Goal: Task Accomplishment & Management: Use online tool/utility

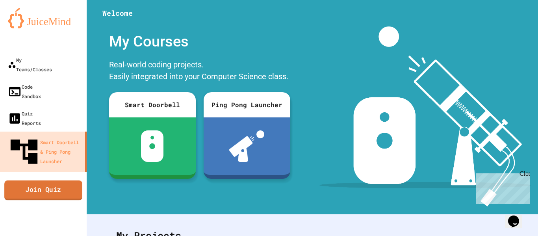
click at [40, 180] on link "Join Quiz" at bounding box center [43, 190] width 78 height 20
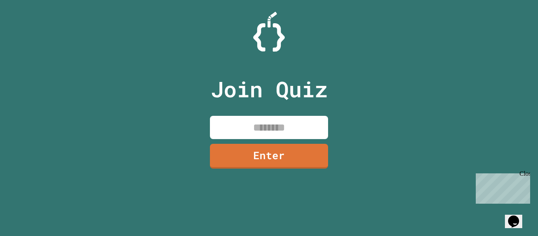
click at [238, 131] on input at bounding box center [269, 127] width 118 height 23
type input "********"
click at [267, 159] on link "Enter" at bounding box center [269, 155] width 117 height 26
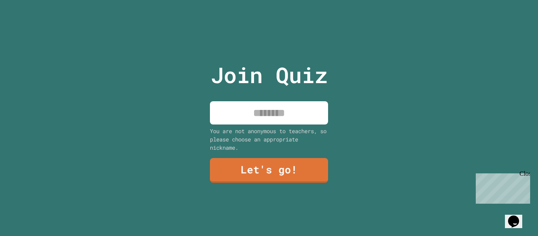
click at [253, 119] on input at bounding box center [269, 112] width 118 height 23
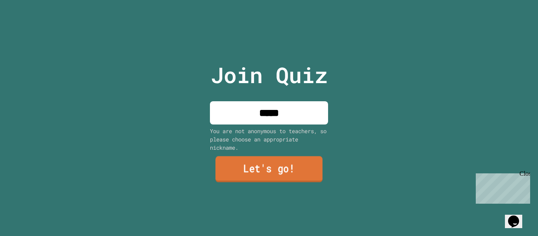
type input "*****"
click at [281, 164] on link "Let's go!" at bounding box center [268, 169] width 107 height 26
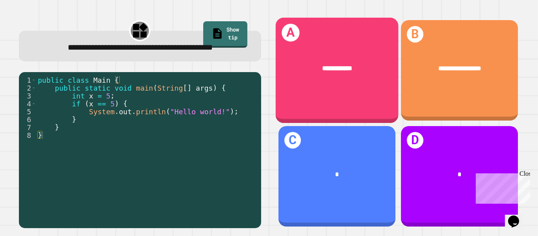
click at [346, 92] on div "**********" at bounding box center [336, 71] width 123 height 106
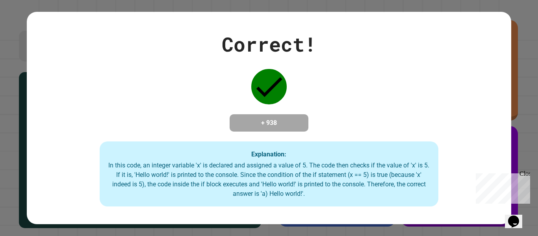
click at [346, 92] on div "Correct! + 938 Explanation: In this code, an integer variable 'x' is declared a…" at bounding box center [269, 118] width 484 height 177
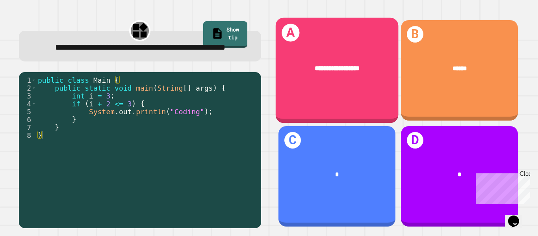
click at [340, 108] on div "**********" at bounding box center [336, 71] width 123 height 106
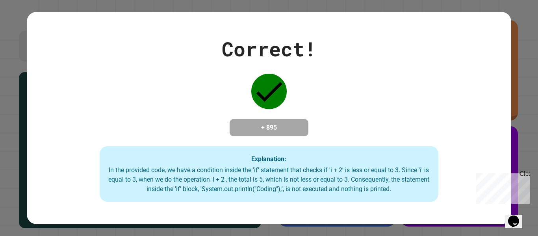
click at [334, 107] on div "Correct! + 895 Explanation: In the provided code, we have a condition inside th…" at bounding box center [269, 118] width 484 height 168
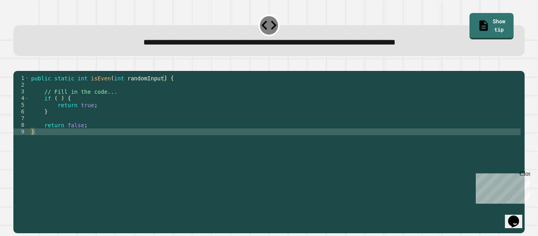
click at [59, 109] on div "public static int isEven ( int randomInput ) { // Fill in the code... if ( ) { …" at bounding box center [275, 148] width 491 height 147
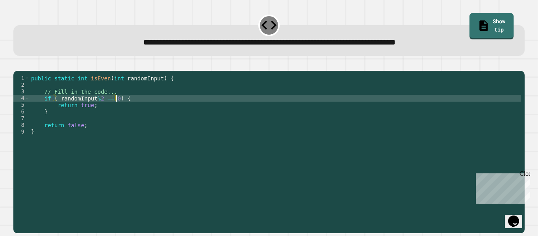
scroll to position [0, 11]
click at [17, 65] on icon "button" at bounding box center [17, 65] width 0 height 0
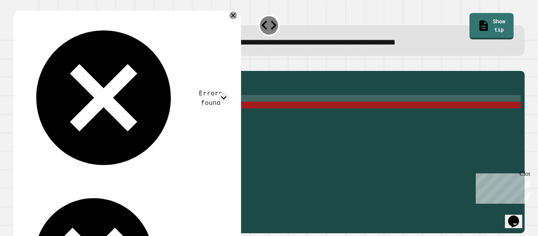
click at [59, 110] on div "public static int isEven ( int randomInput ) { // Fill in the code... if ( rand…" at bounding box center [275, 148] width 491 height 147
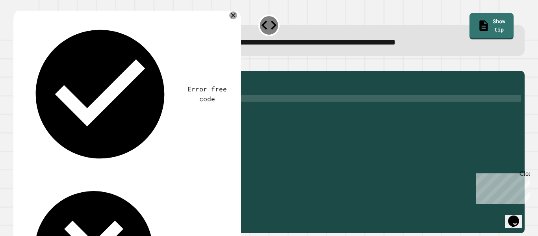
click at [17, 65] on icon "button" at bounding box center [17, 65] width 0 height 0
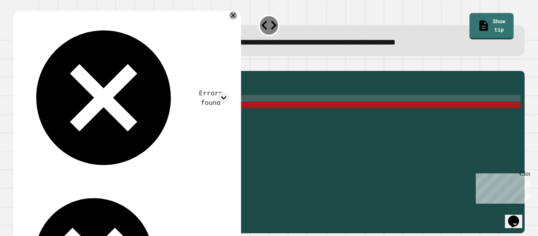
click at [232, 19] on icon at bounding box center [232, 15] width 9 height 9
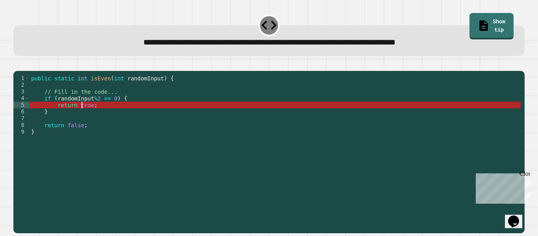
click at [81, 117] on div "public static int isEven ( int randomInput ) { // Fill in the code... if ( rand…" at bounding box center [275, 148] width 491 height 147
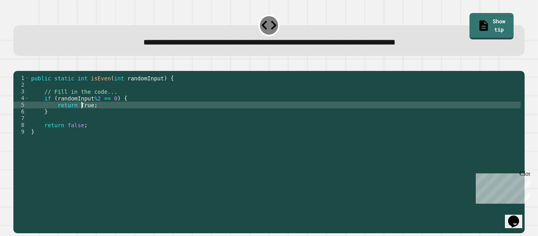
scroll to position [0, 7]
click at [229, 108] on div "public static int isEven ( int randomInput ) { // Fill in the code... if ( rand…" at bounding box center [275, 148] width 491 height 147
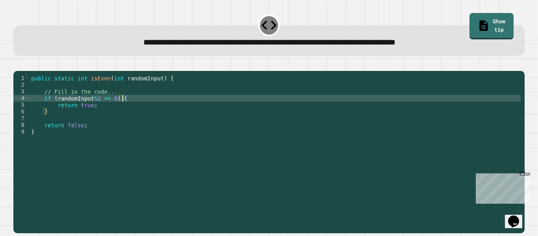
click at [90, 117] on div "public static int isEven ( int randomInput ) { // Fill in the code... if ( rand…" at bounding box center [275, 148] width 491 height 147
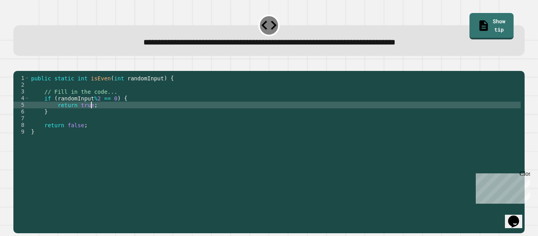
click at [59, 123] on div "public static int isEven ( int randomInput ) { // Fill in the code... if ( rand…" at bounding box center [275, 148] width 491 height 147
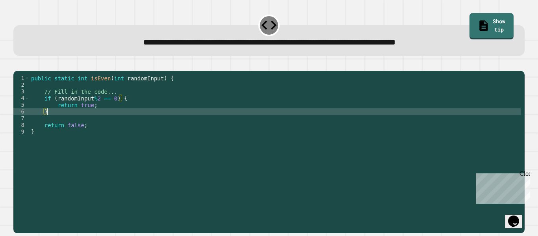
scroll to position [0, 2]
type textarea "******"
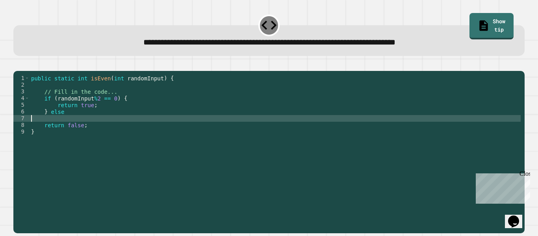
click at [52, 132] on div "public static int isEven ( int randomInput ) { // Fill in the code... if ( rand…" at bounding box center [275, 148] width 491 height 147
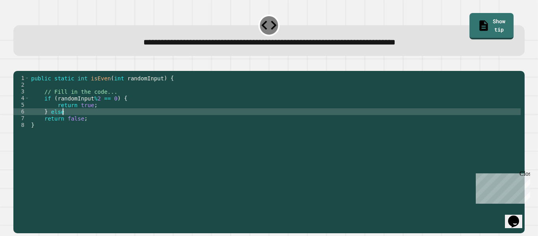
click at [45, 132] on div "public static int isEven ( int randomInput ) { // Fill in the code... if ( rand…" at bounding box center [275, 148] width 491 height 147
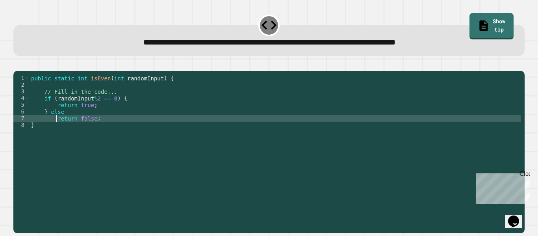
click at [80, 124] on div "public static int isEven ( int randomInput ) { // Fill in the code... if ( rand…" at bounding box center [275, 148] width 491 height 147
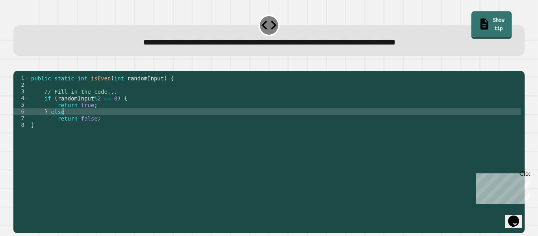
click at [498, 19] on link "Show tip" at bounding box center [491, 25] width 41 height 28
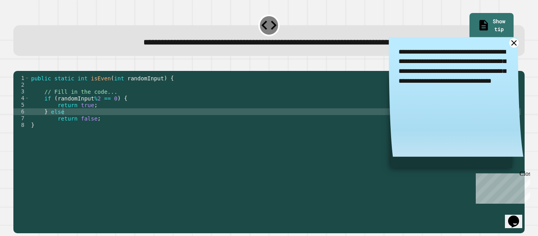
click at [513, 43] on icon at bounding box center [514, 43] width 10 height 10
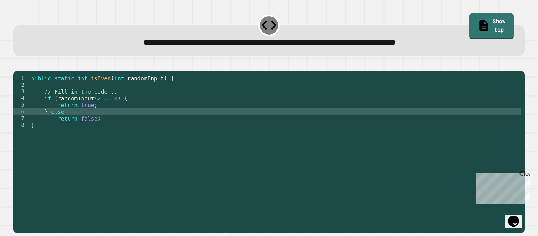
click at [60, 123] on div "public static int isEven ( int randomInput ) { // Fill in the code... if ( rand…" at bounding box center [275, 148] width 491 height 147
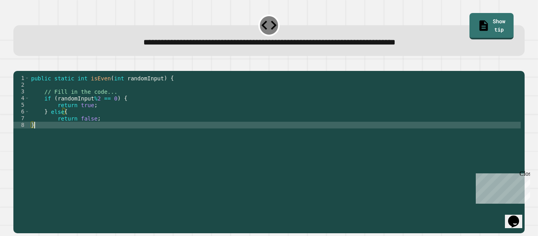
click at [83, 137] on div "public static int isEven ( int randomInput ) { // Fill in the code... if ( rand…" at bounding box center [275, 148] width 491 height 147
click at [103, 130] on div "public static int isEven ( int randomInput ) { // Fill in the code... if ( rand…" at bounding box center [275, 148] width 491 height 147
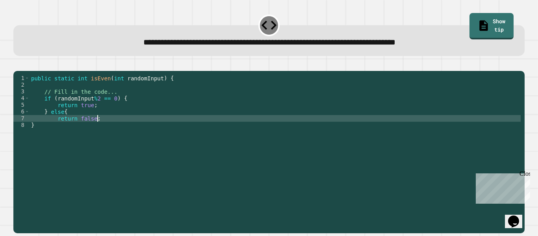
type textarea "**********"
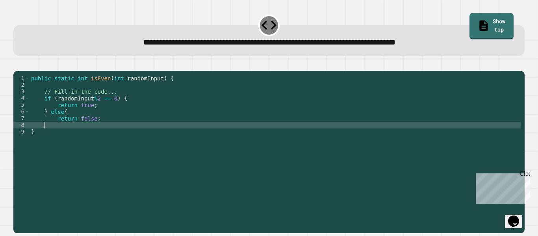
scroll to position [0, 2]
click at [16, 70] on div at bounding box center [268, 65] width 511 height 9
click at [24, 72] on icon "button" at bounding box center [22, 70] width 4 height 6
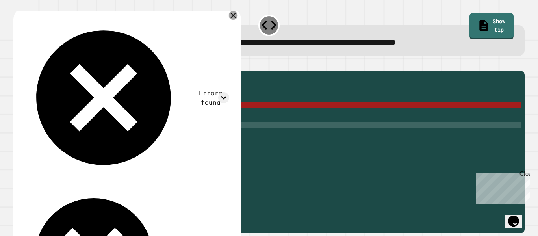
click at [232, 17] on icon at bounding box center [233, 15] width 9 height 9
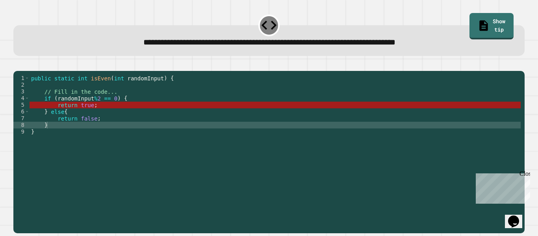
click at [70, 123] on div "public static int isEven ( int randomInput ) { // Fill in the code... if ( rand…" at bounding box center [275, 148] width 491 height 147
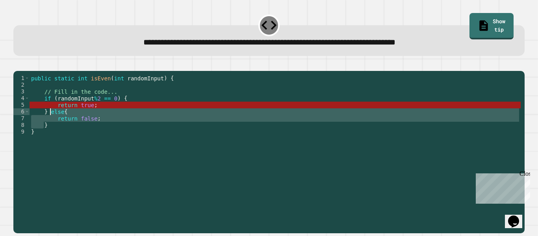
drag, startPoint x: 70, startPoint y: 123, endPoint x: 50, endPoint y: 121, distance: 20.2
click at [50, 121] on div "public static int isEven ( int randomInput ) { // Fill in the code... if ( rand…" at bounding box center [275, 148] width 491 height 147
click at [57, 128] on div "public static int isEven ( int randomInput ) { // Fill in the code... if ( rand…" at bounding box center [275, 142] width 491 height 134
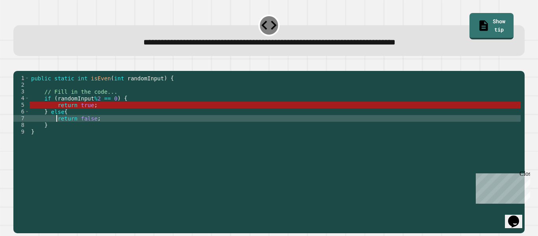
click at [107, 111] on div "public static int isEven ( int randomInput ) { // Fill in the code... if ( rand…" at bounding box center [275, 148] width 491 height 147
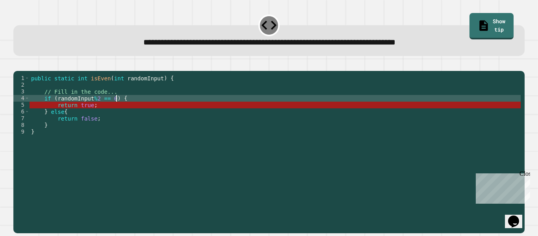
click at [116, 110] on div "public static int isEven ( int randomInput ) { // Fill in the code... if ( rand…" at bounding box center [275, 148] width 491 height 147
click at [63, 124] on div "public static int isEven ( int randomInput ) { // Fill in the code... if ( rand…" at bounding box center [275, 148] width 491 height 147
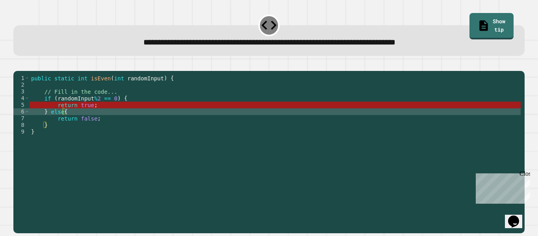
click at [17, 65] on icon "button" at bounding box center [17, 65] width 0 height 0
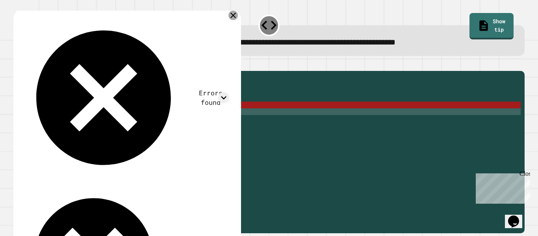
click at [234, 15] on icon at bounding box center [232, 15] width 9 height 9
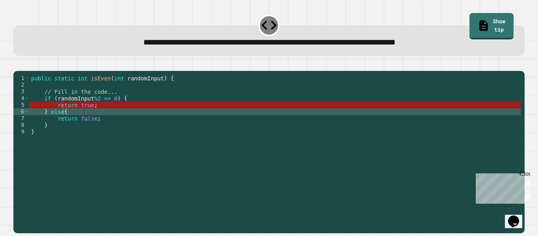
click at [75, 89] on div "public static int isEven ( int randomInput ) { // Fill in the code... if ( rand…" at bounding box center [275, 148] width 491 height 147
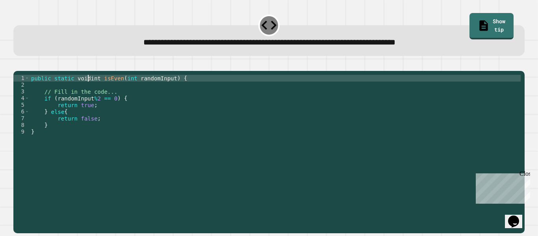
scroll to position [0, 8]
type textarea "**********"
click at [17, 65] on button "button" at bounding box center [17, 65] width 0 height 0
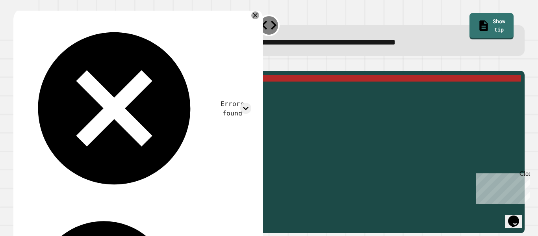
click at [273, 1] on div "**********" at bounding box center [269, 118] width 538 height 236
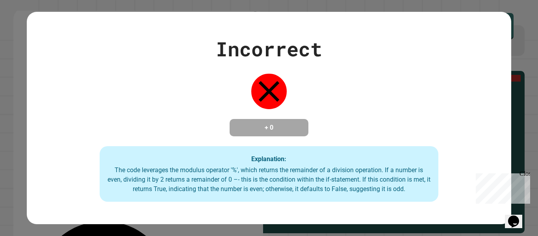
click at [525, 124] on div "Incorrect + 0 Explanation: The code leverages the modulus operator '%', which r…" at bounding box center [269, 118] width 538 height 236
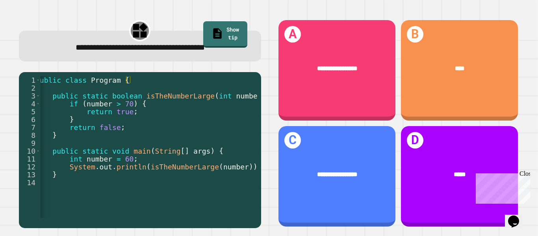
scroll to position [0, 0]
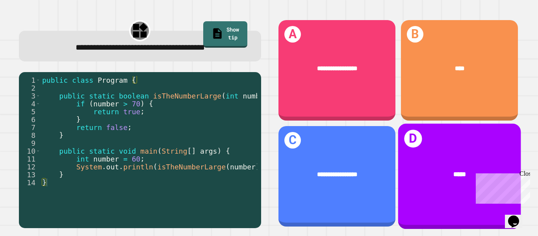
click at [430, 173] on div "*****" at bounding box center [460, 174] width 96 height 10
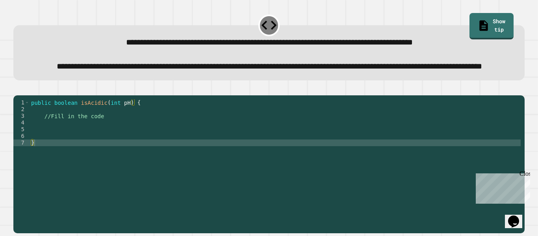
click at [93, 148] on div "public boolean isAcidic ( int pH ) { //Fill in the code }" at bounding box center [275, 156] width 491 height 114
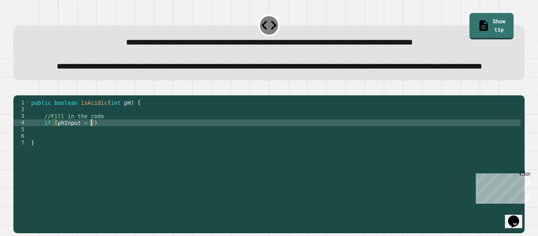
scroll to position [0, 7]
type textarea "**********"
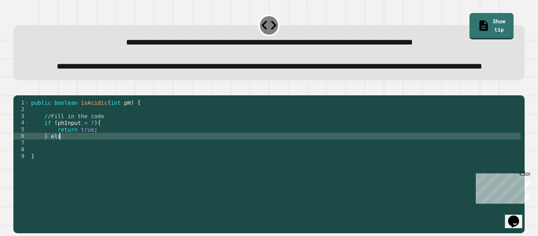
scroll to position [0, 4]
type textarea "*******"
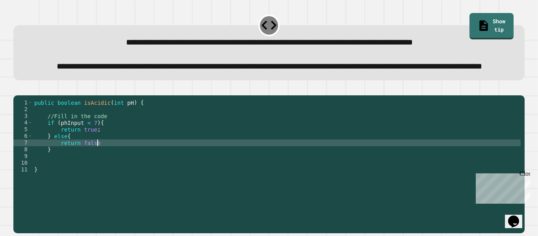
scroll to position [0, 7]
click at [25, 96] on icon "button" at bounding box center [22, 94] width 4 height 6
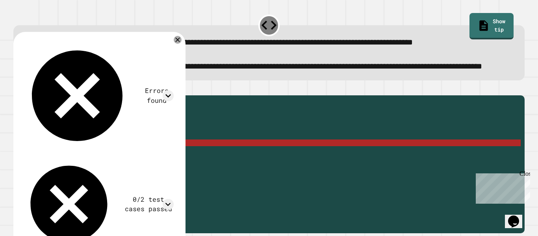
click at [87, 148] on div "public boolean isAcidic ( int pH ) { //Fill in the code if ( phInput < 7 ) { re…" at bounding box center [277, 156] width 488 height 114
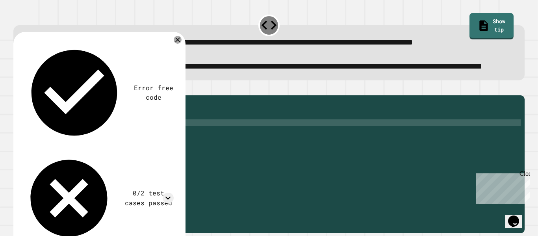
click at [17, 89] on icon "button" at bounding box center [17, 89] width 0 height 0
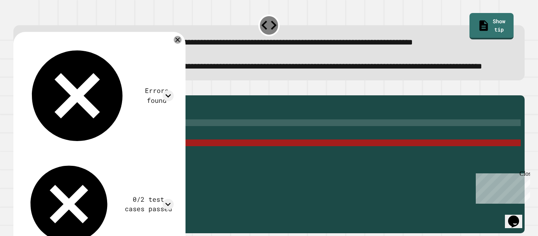
click at [98, 170] on div "public boolean isAcidic ( int pH ) { //Fill in the code if ( phInput <= 7 ) { r…" at bounding box center [277, 156] width 488 height 114
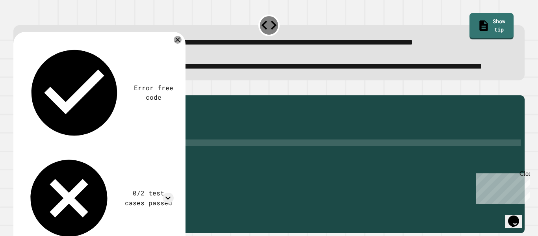
scroll to position [0, 8]
click at [17, 89] on button "button" at bounding box center [17, 89] width 0 height 0
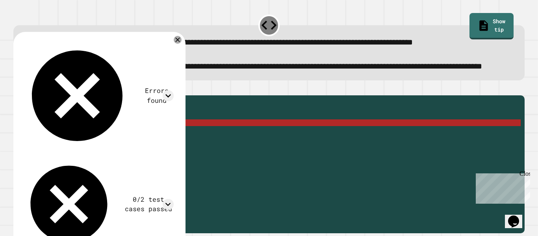
click at [81, 148] on div "public boolean isAcidic ( int pH ) { //Fill in the code if ( phInput <= 7 ) { r…" at bounding box center [277, 156] width 488 height 114
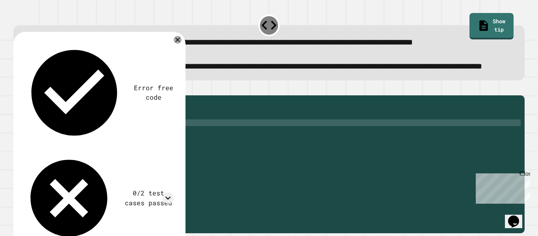
scroll to position [0, 6]
click at [17, 89] on icon "button" at bounding box center [17, 89] width 0 height 0
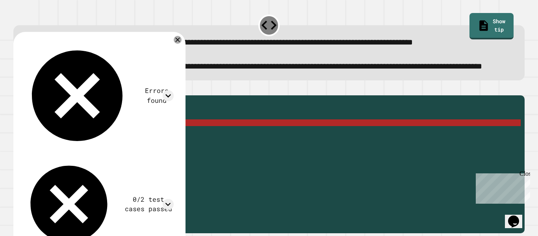
click at [65, 148] on div "public boolean isAcidic ( int pH ) { //Fill in the code if ( ph <= 7 ) { return…" at bounding box center [277, 156] width 488 height 114
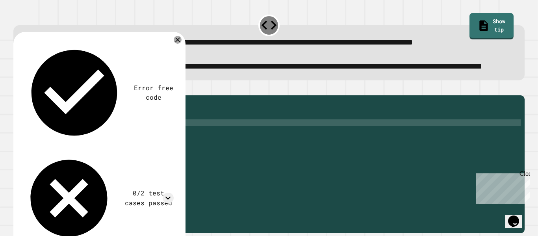
scroll to position [0, 4]
click at [17, 89] on icon "button" at bounding box center [17, 89] width 0 height 0
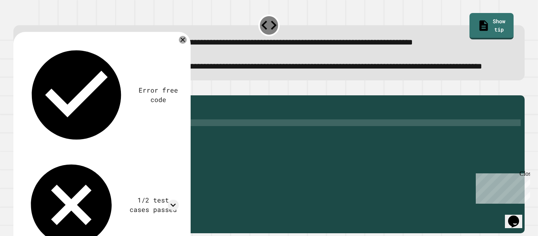
click at [179, 156] on div "1/2 test cases passed" at bounding box center [101, 204] width 156 height 97
click at [173, 200] on icon at bounding box center [173, 205] width 11 height 11
click at [182, 45] on icon at bounding box center [182, 39] width 9 height 9
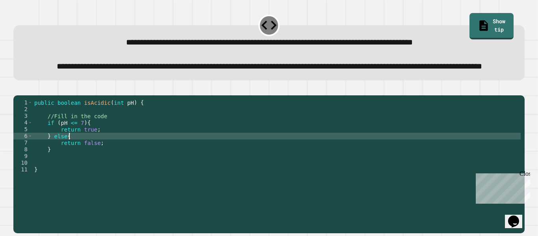
click at [70, 160] on div "public boolean isAcidic ( int pH ) { //Fill in the code if ( pH <= 7 ) { return…" at bounding box center [277, 156] width 488 height 114
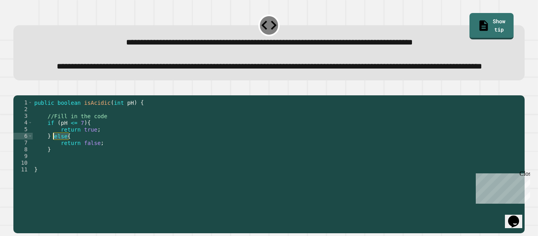
drag, startPoint x: 70, startPoint y: 160, endPoint x: 52, endPoint y: 160, distance: 17.3
click at [52, 160] on div "public boolean isAcidic ( int pH ) { //Fill in the code if ( pH <= 7 ) { return…" at bounding box center [277, 156] width 488 height 114
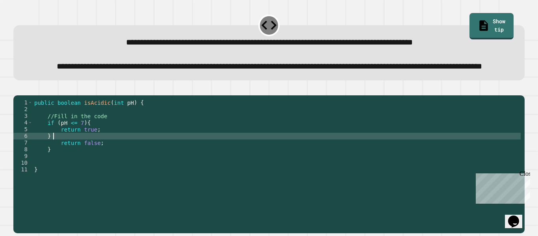
click at [57, 175] on div "public boolean isAcidic ( int pH ) { //Fill in the code if ( pH <= 7 ) { return…" at bounding box center [277, 156] width 488 height 114
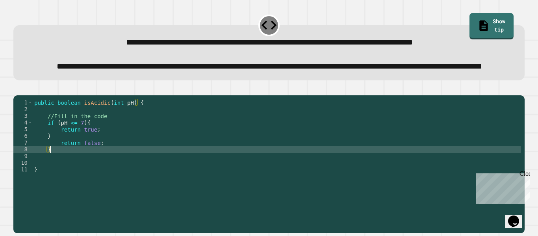
type textarea "*"
click at [25, 96] on icon "button" at bounding box center [22, 94] width 4 height 6
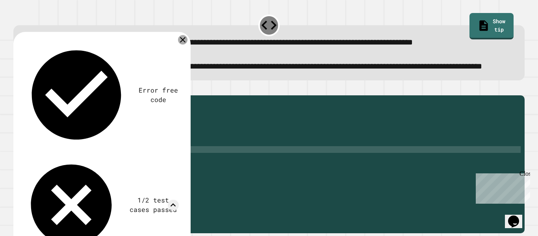
click at [185, 45] on icon at bounding box center [182, 39] width 9 height 9
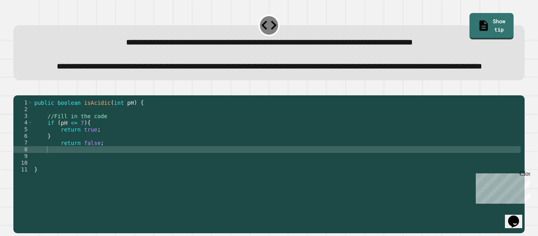
click at [54, 161] on div "public boolean isAcidic ( int pH ) { //Fill in the code if ( pH <= 7 ) { return…" at bounding box center [277, 156] width 488 height 114
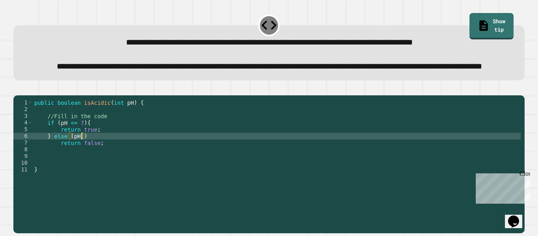
scroll to position [0, 6]
type textarea "**********"
click at [56, 176] on div "public boolean isAcidic ( int pH ) { //Fill in the code if ( pH <= 7 ) { return…" at bounding box center [277, 156] width 488 height 114
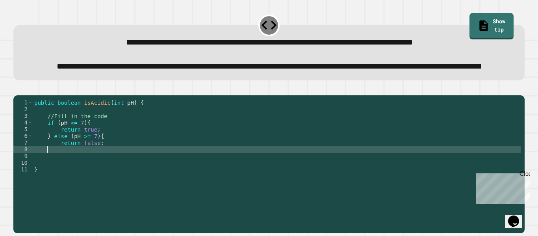
scroll to position [0, 2]
click at [17, 89] on icon "button" at bounding box center [17, 89] width 0 height 0
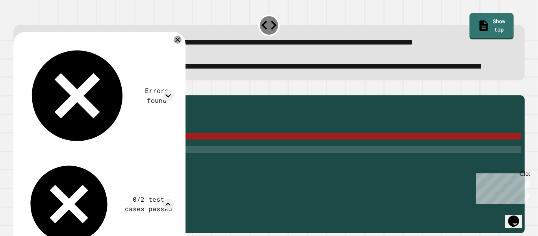
click at [180, 44] on icon at bounding box center [178, 40] width 8 height 8
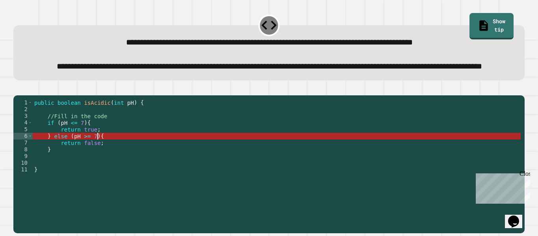
click at [97, 161] on div "public boolean isAcidic ( int pH ) { //Fill in the code if ( pH <= 7 ) { return…" at bounding box center [277, 156] width 488 height 114
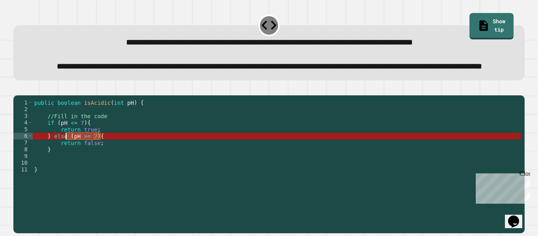
drag, startPoint x: 101, startPoint y: 162, endPoint x: 67, endPoint y: 161, distance: 34.3
click at [67, 161] on div "public boolean isAcidic ( int pH ) { //Fill in the code if ( pH <= 7 ) { return…" at bounding box center [277, 156] width 488 height 114
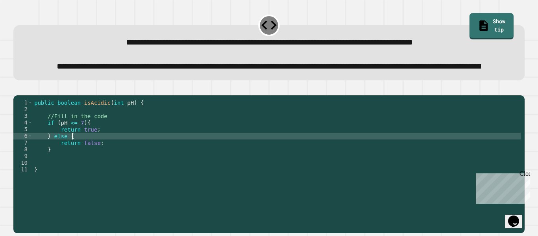
scroll to position [0, 4]
type textarea "********"
click at [17, 89] on button "button" at bounding box center [17, 89] width 0 height 0
